Goal: Find contact information: Find contact information

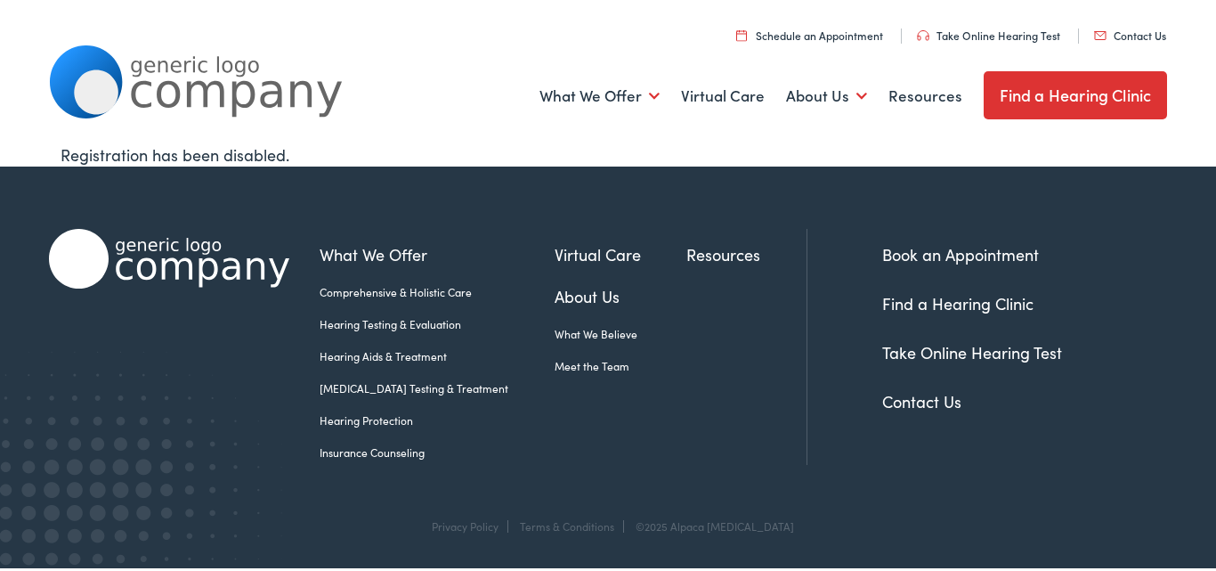
click at [1121, 35] on link "Contact Us" at bounding box center [1130, 35] width 72 height 15
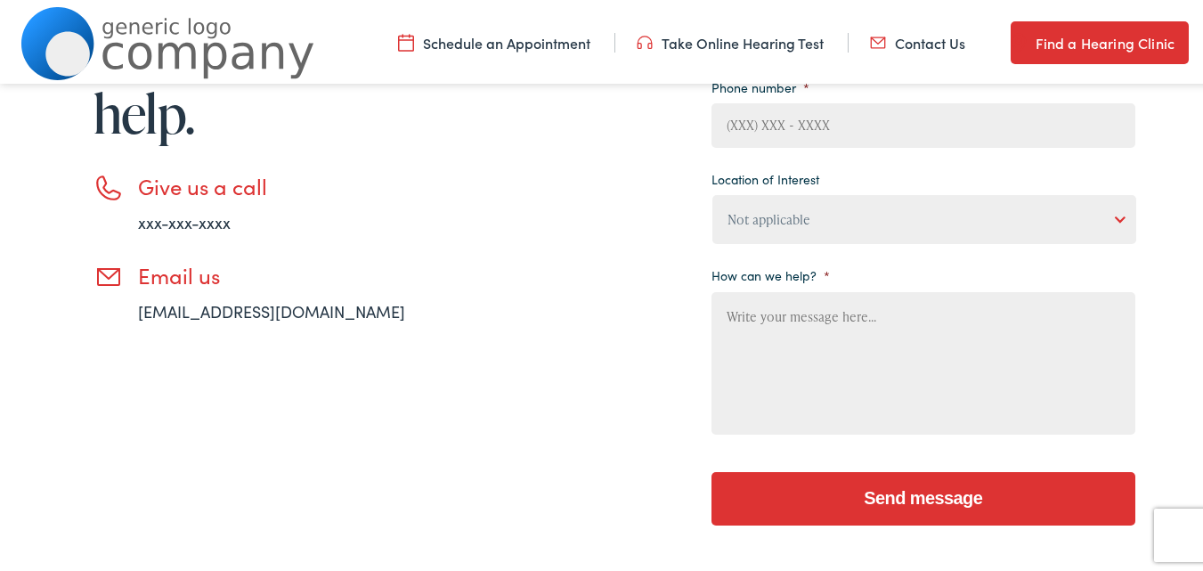
scroll to position [445, 0]
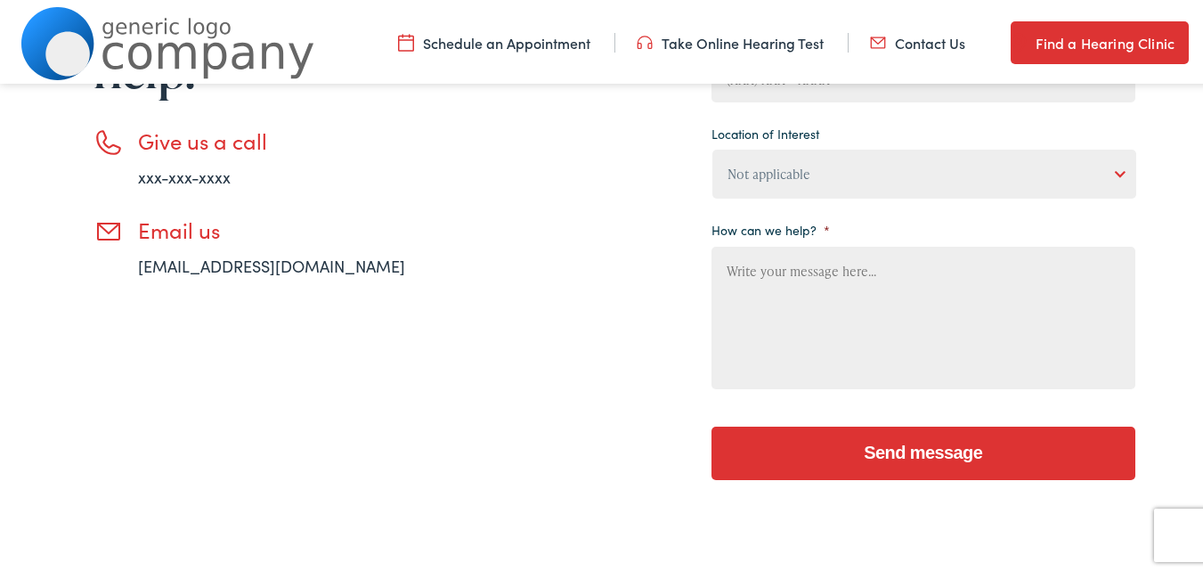
drag, startPoint x: 184, startPoint y: 259, endPoint x: 160, endPoint y: 350, distance: 94.0
click at [163, 358] on div "Need help? Have a question? We’re here to help. Give us a call xxx-xxx-xxxx Ema…" at bounding box center [254, 156] width 410 height 685
drag, startPoint x: 161, startPoint y: 177, endPoint x: 109, endPoint y: 347, distance: 178.0
click at [109, 347] on div "Need help? Have a question? We’re here to help. Give us a call xxx-xxx-xxxx Ema…" at bounding box center [254, 156] width 410 height 685
drag, startPoint x: 128, startPoint y: 264, endPoint x: 309, endPoint y: 268, distance: 180.8
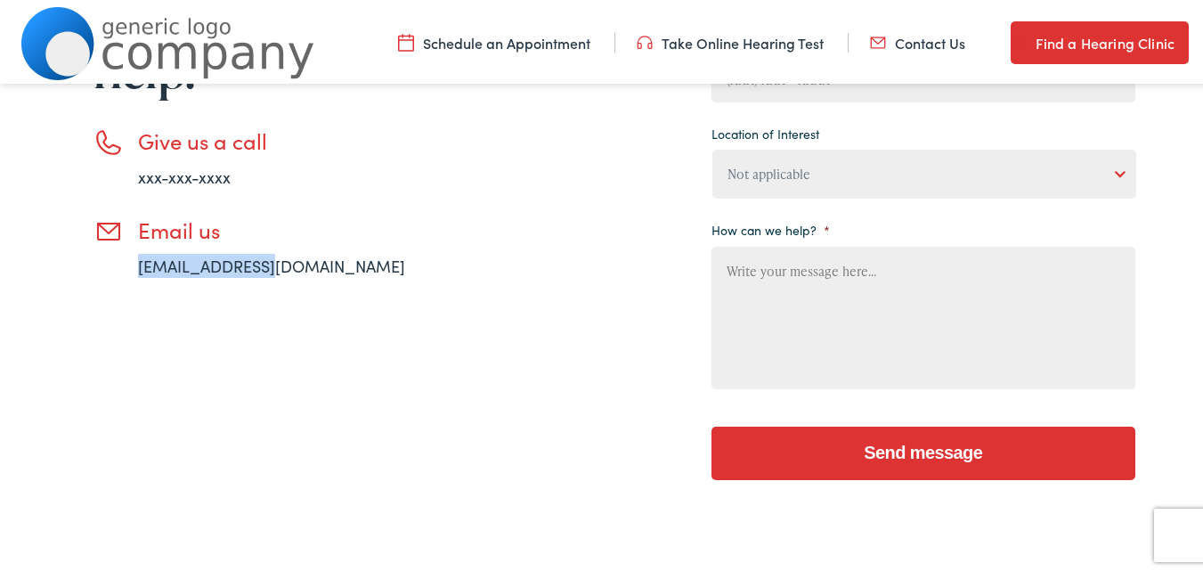
click at [309, 268] on li "Email us email@email.com" at bounding box center [276, 244] width 365 height 61
drag, startPoint x: 178, startPoint y: 267, endPoint x: 150, endPoint y: 309, distance: 50.6
click at [150, 347] on div "Need help? Have a question? We’re here to help. Give us a call xxx-xxx-xxxx Ema…" at bounding box center [254, 156] width 410 height 685
click at [170, 231] on h3 "Email us" at bounding box center [298, 227] width 321 height 26
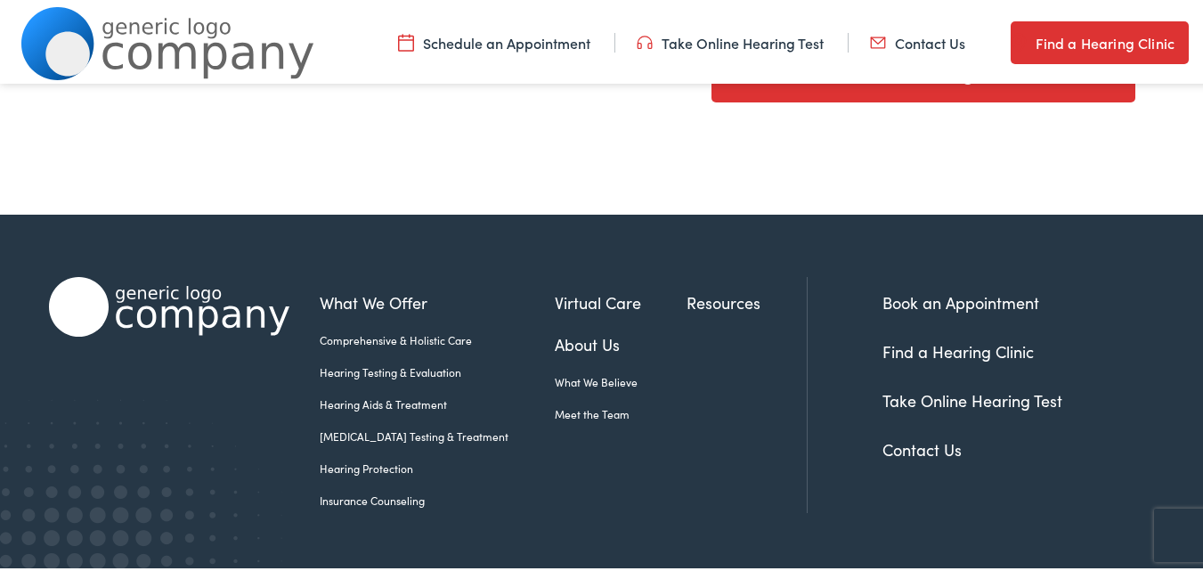
scroll to position [865, 0]
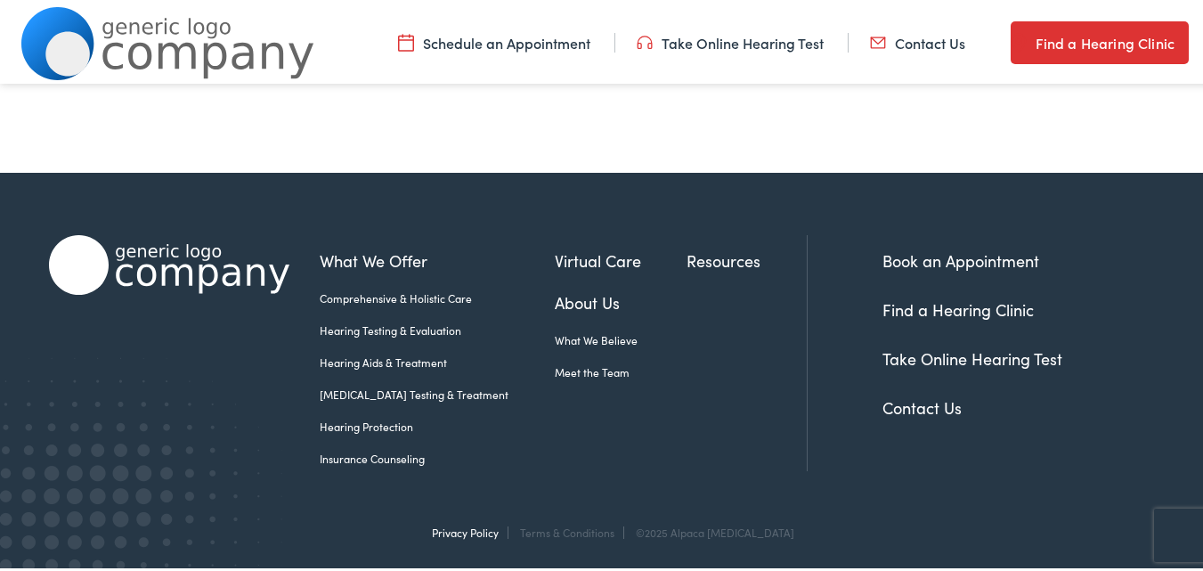
click at [490, 530] on link "Privacy Policy" at bounding box center [465, 528] width 67 height 15
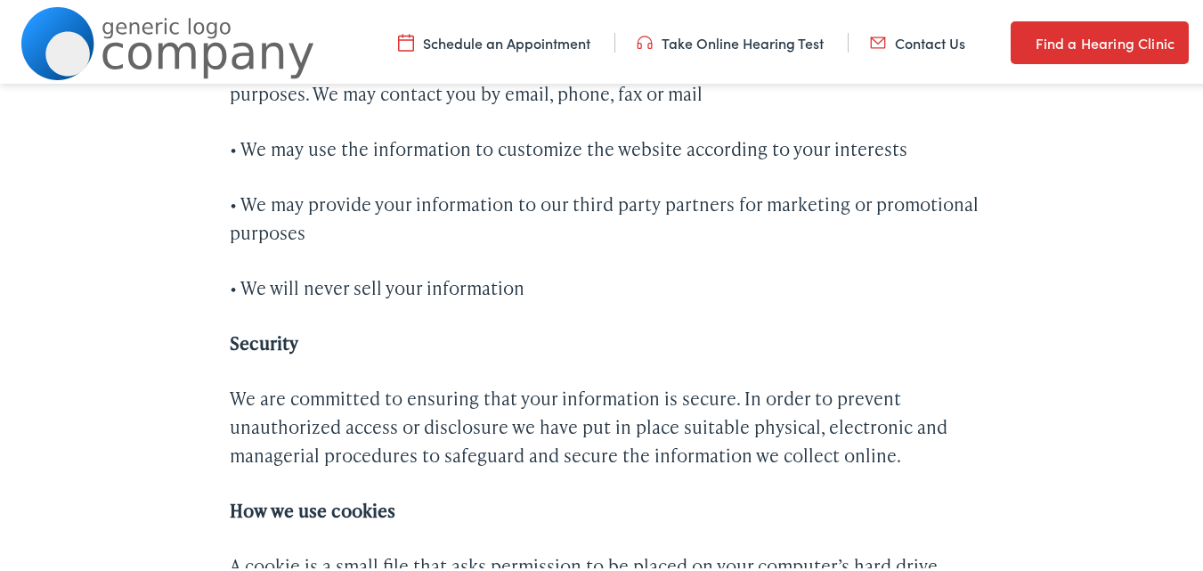
scroll to position [1228, 0]
